Goal: Navigation & Orientation: Understand site structure

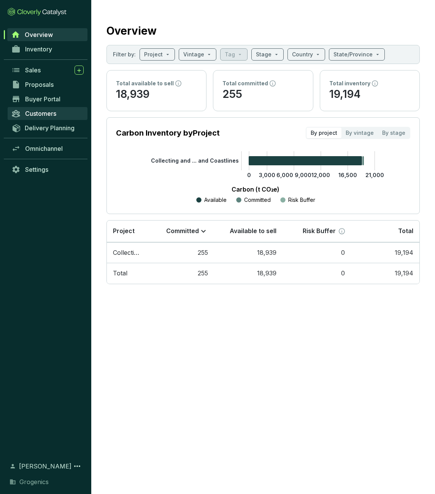
click at [55, 111] on span "Customers" at bounding box center [40, 114] width 31 height 8
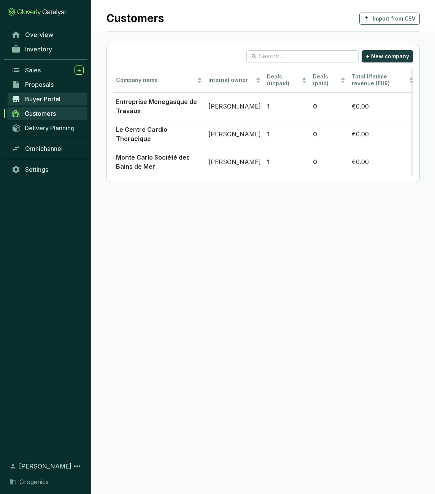
click at [51, 101] on span "Buyer Portal" at bounding box center [42, 99] width 35 height 8
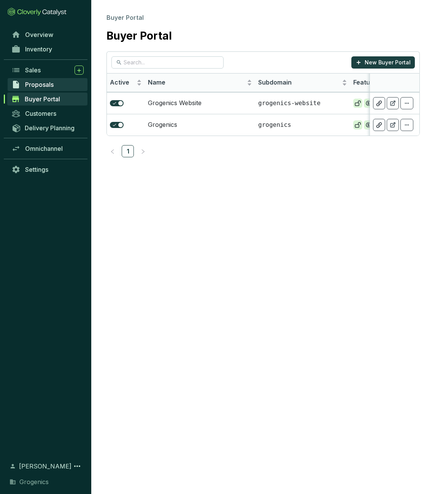
click at [49, 83] on span "Proposals" at bounding box center [39, 85] width 29 height 8
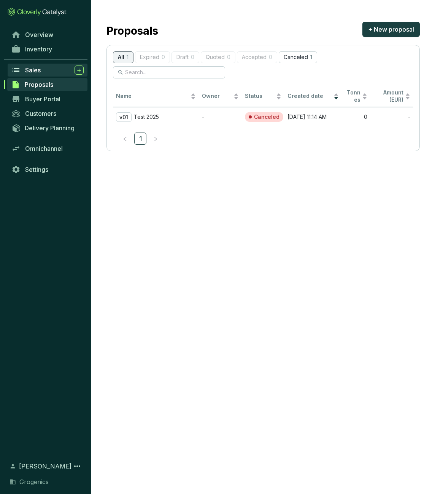
click at [46, 75] on link "Sales" at bounding box center [48, 70] width 80 height 13
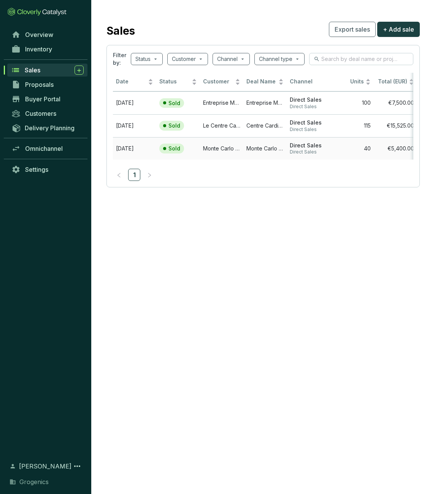
scroll to position [0, 4]
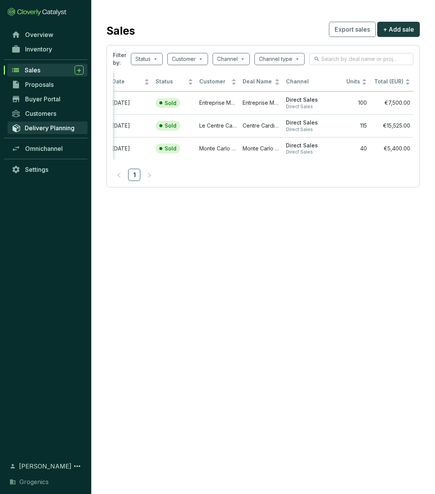
click at [58, 128] on span "Delivery Planning" at bounding box center [50, 128] width 50 height 8
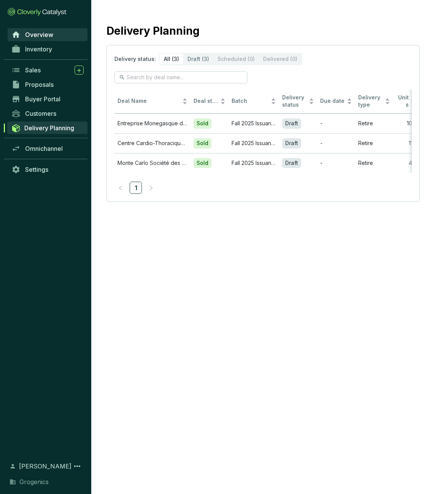
click at [41, 31] on span "Overview" at bounding box center [39, 35] width 28 height 8
